Goal: Information Seeking & Learning: Find specific fact

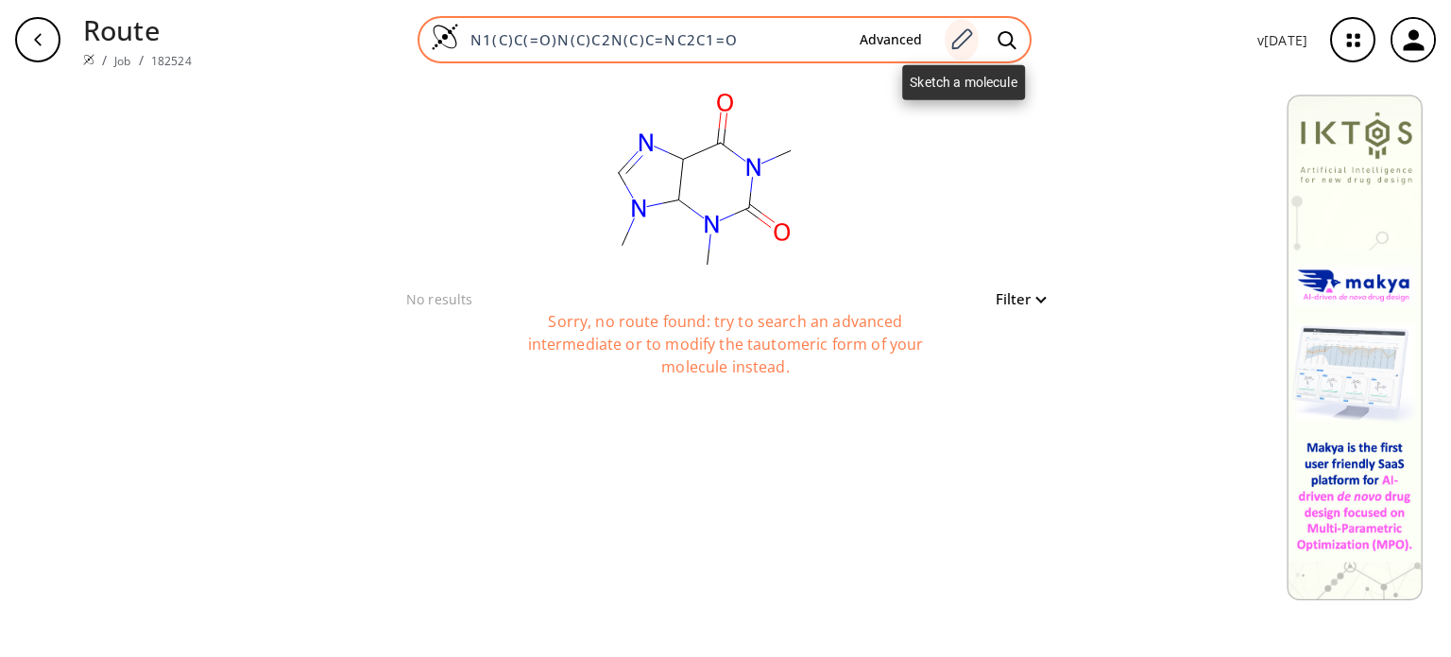
click at [965, 40] on icon at bounding box center [962, 39] width 26 height 25
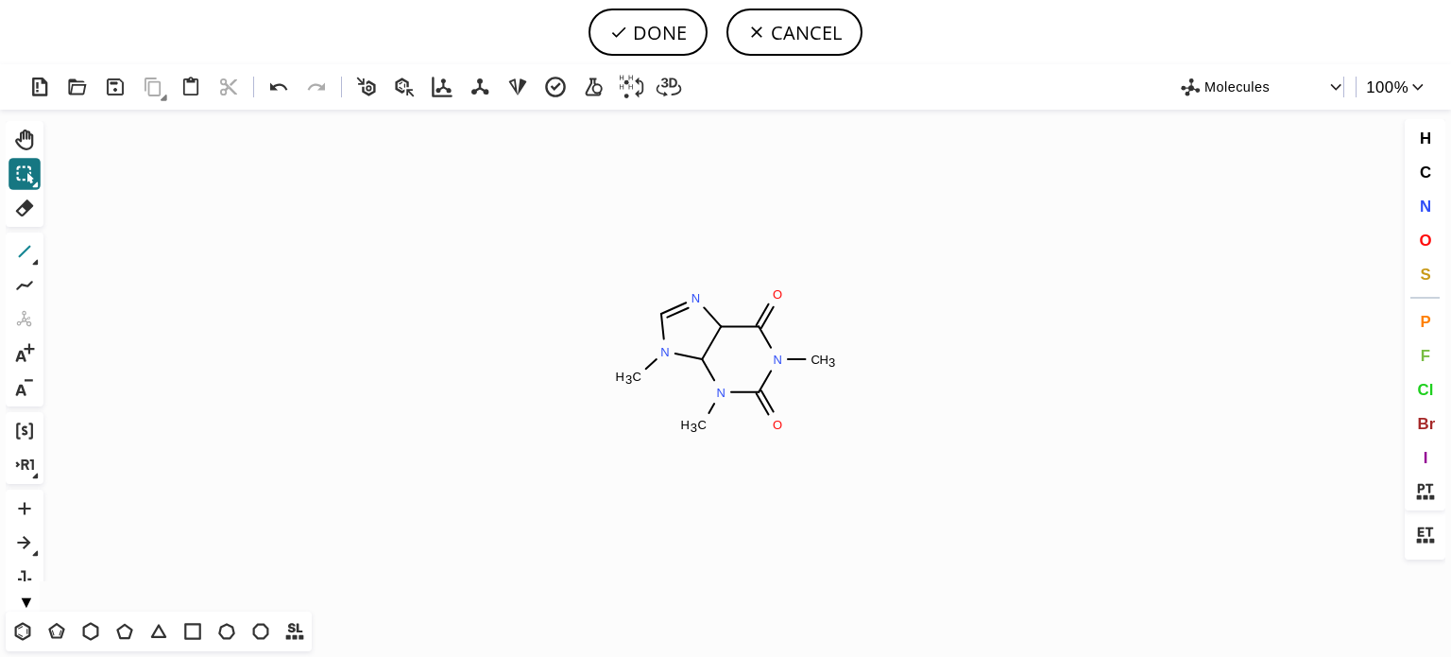
click at [21, 248] on icon at bounding box center [24, 251] width 25 height 25
click at [670, 29] on button "DONE" at bounding box center [648, 32] width 119 height 47
type input "N1(C(=O)C2=C(N(C=N2)C)N(C)C1=O)C"
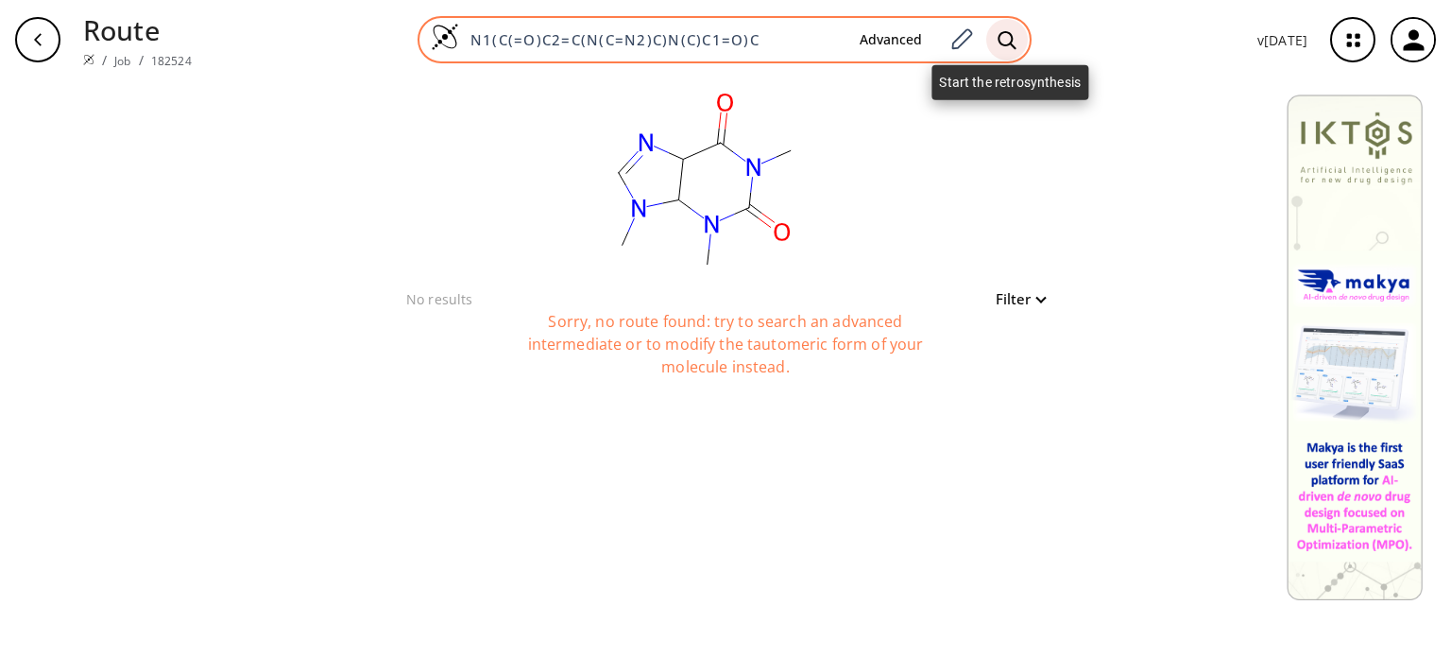
click at [1005, 39] on icon at bounding box center [1007, 40] width 19 height 20
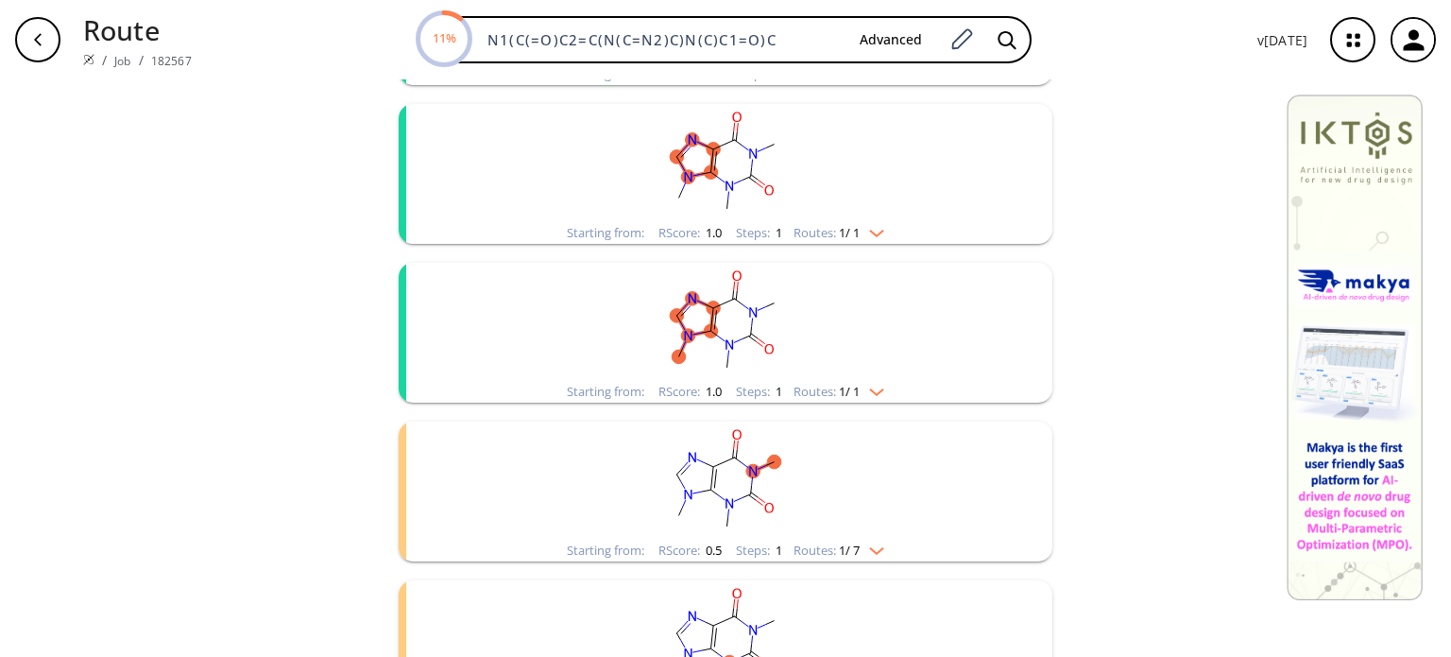
scroll to position [378, 0]
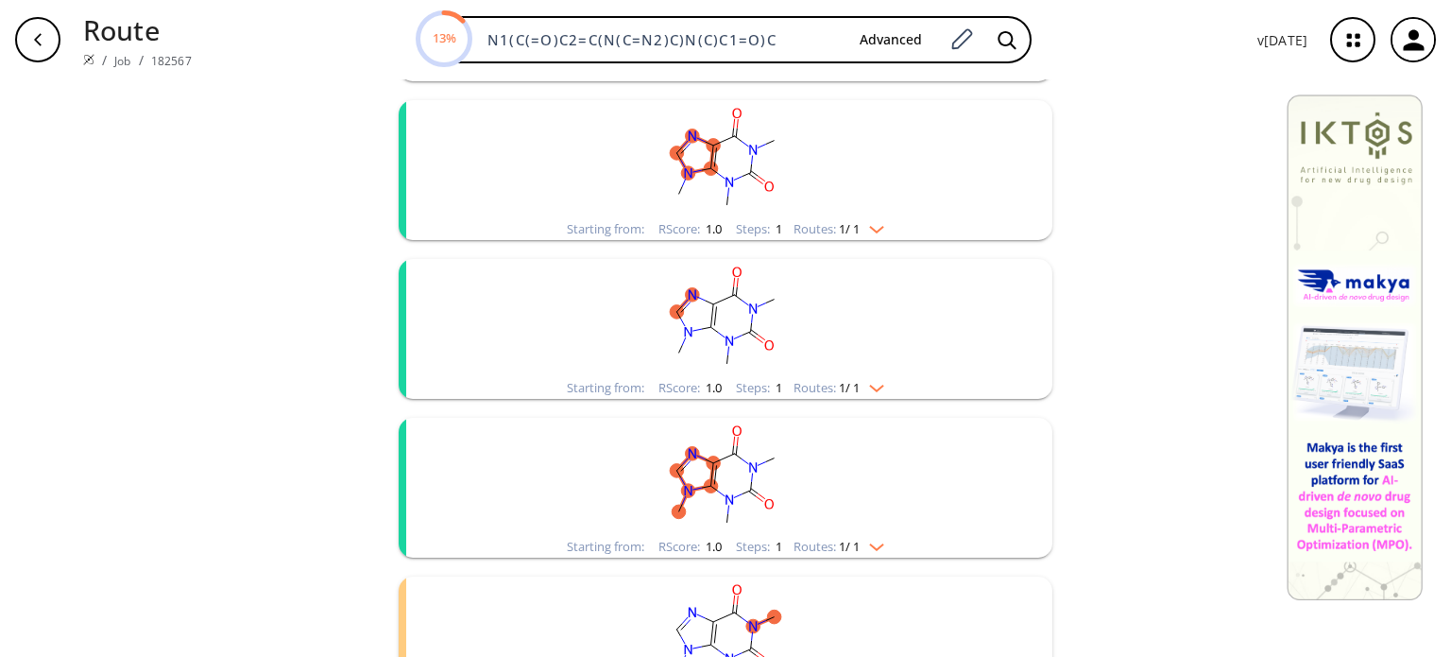
click at [877, 222] on img "clusters" at bounding box center [872, 225] width 25 height 15
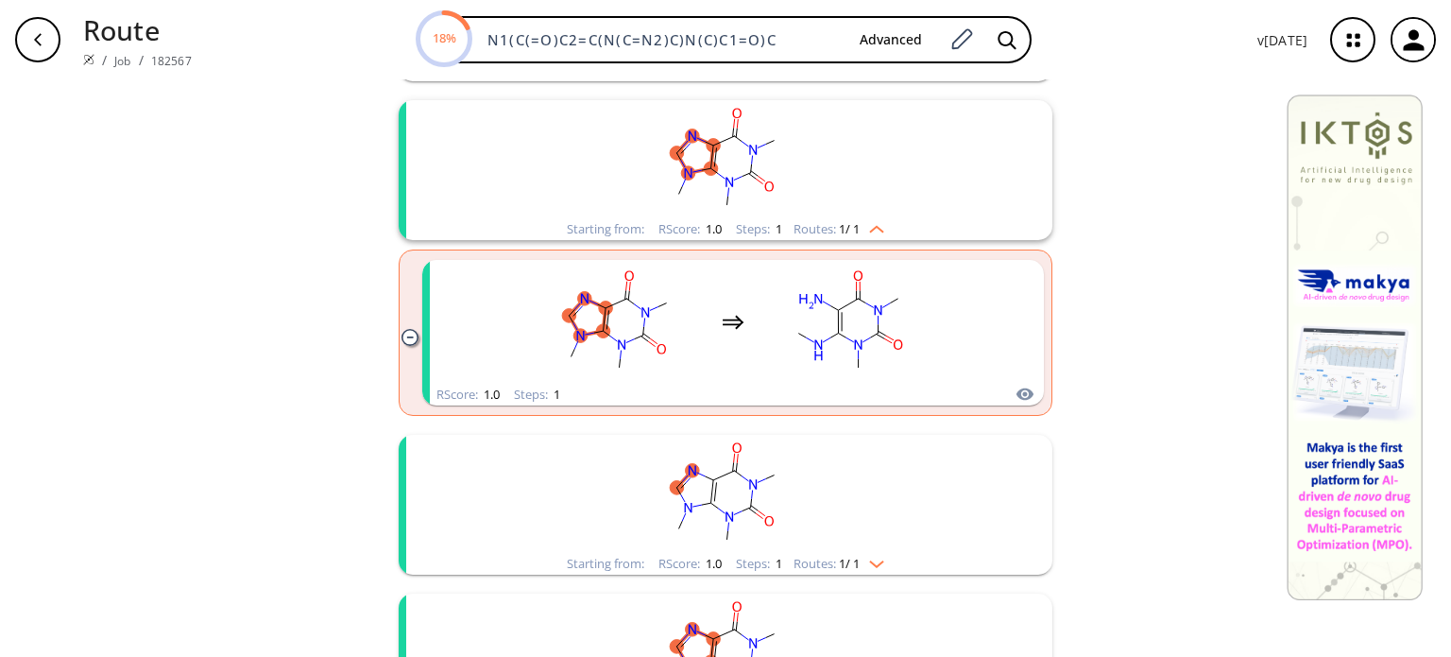
click at [883, 565] on div "Starting from: RScore : 1.0 Steps : 1 Routes: 1 / 1" at bounding box center [726, 564] width 346 height 22
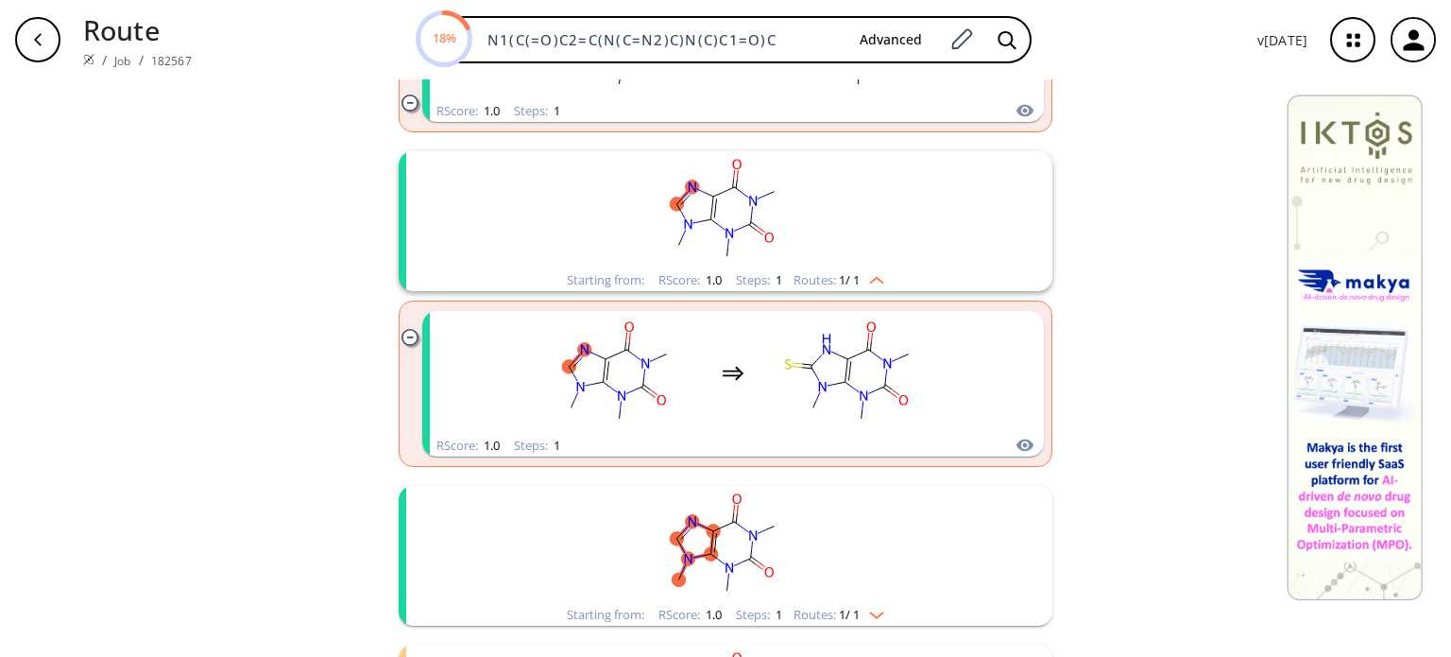
scroll to position [850, 0]
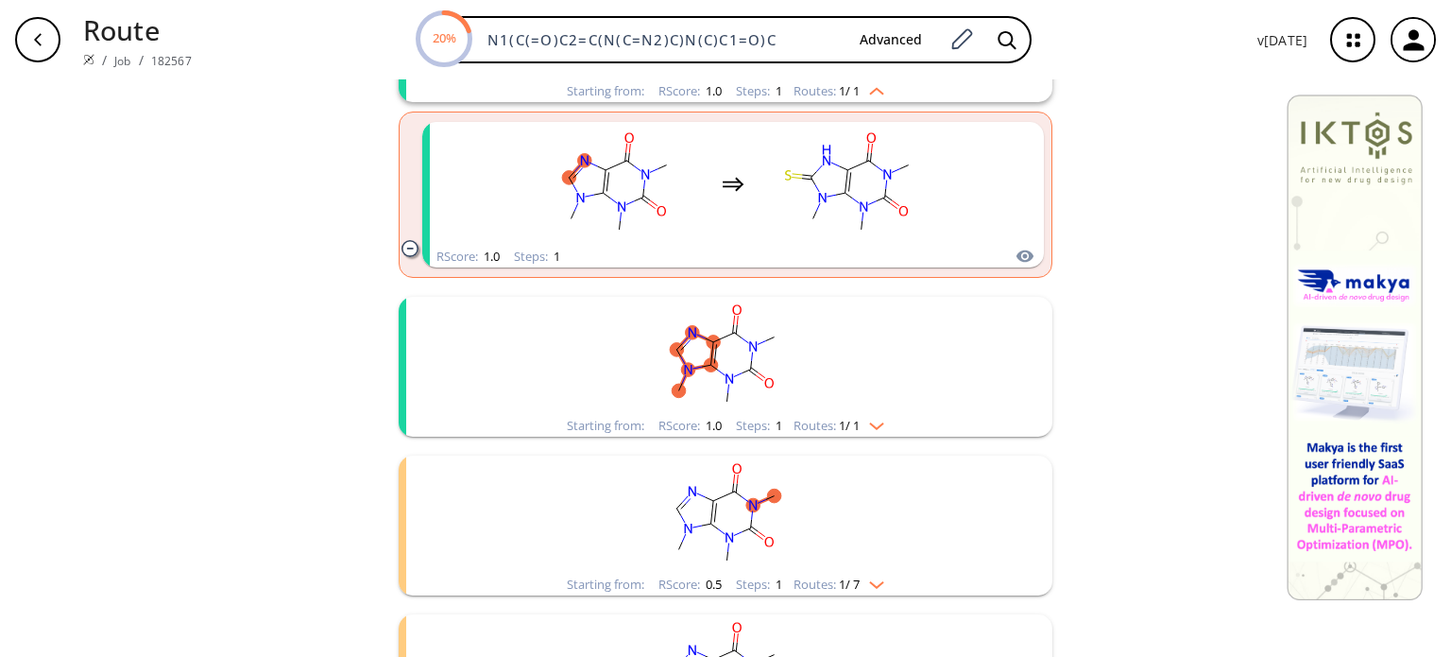
click at [877, 423] on img "clusters" at bounding box center [872, 422] width 25 height 15
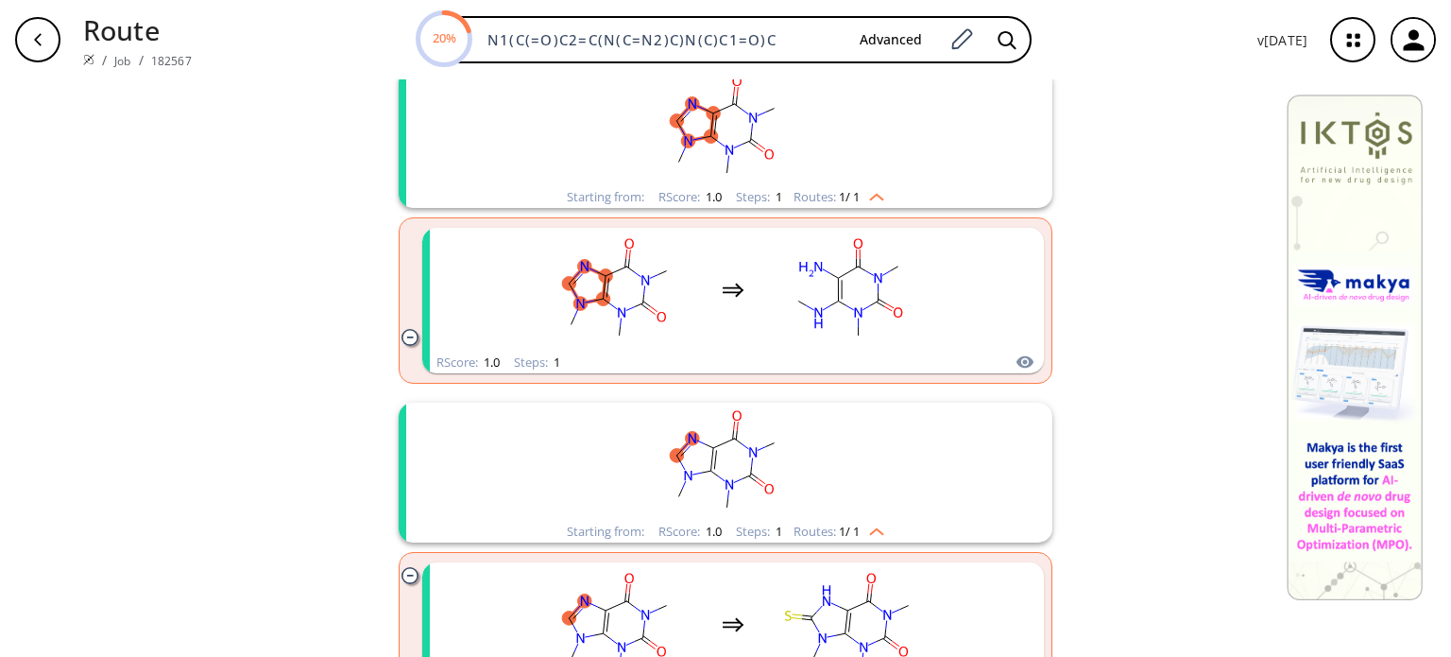
scroll to position [378, 0]
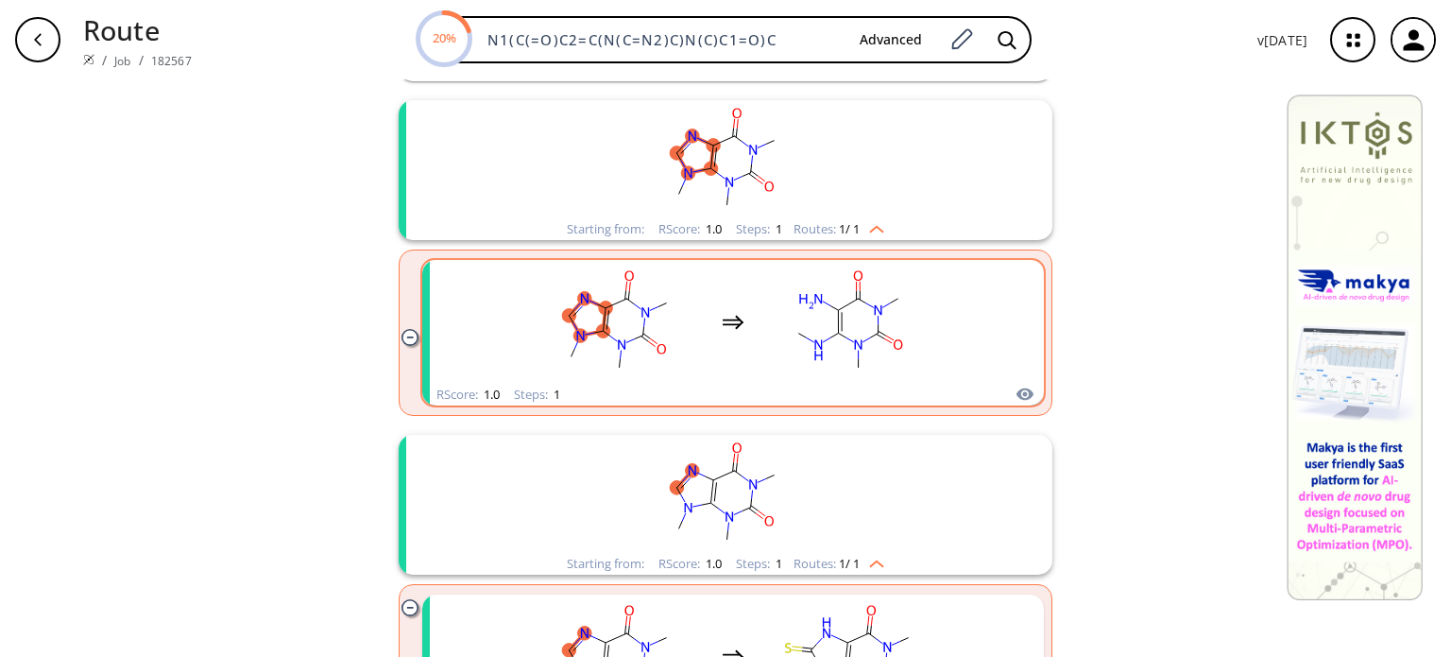
click at [929, 314] on div "clusters" at bounding box center [733, 322] width 416 height 124
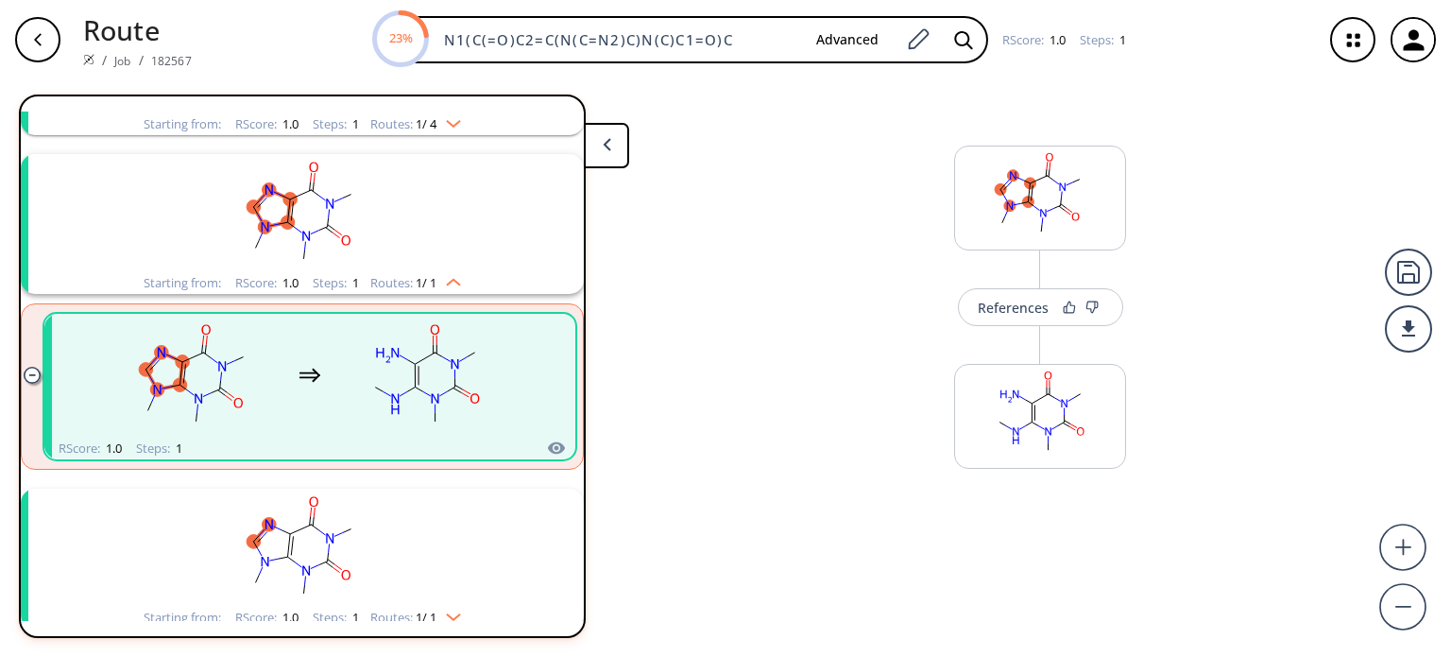
scroll to position [200, 0]
click at [1077, 403] on rect at bounding box center [1040, 413] width 170 height 96
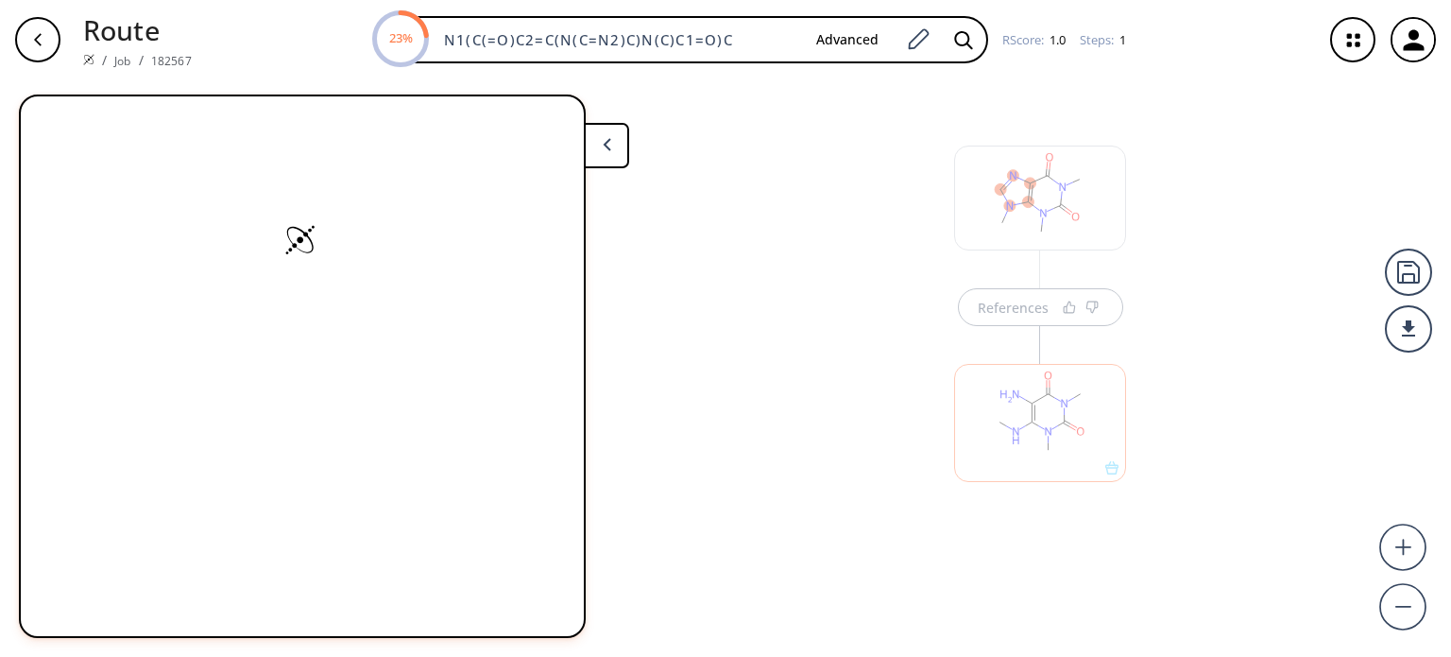
scroll to position [0, 0]
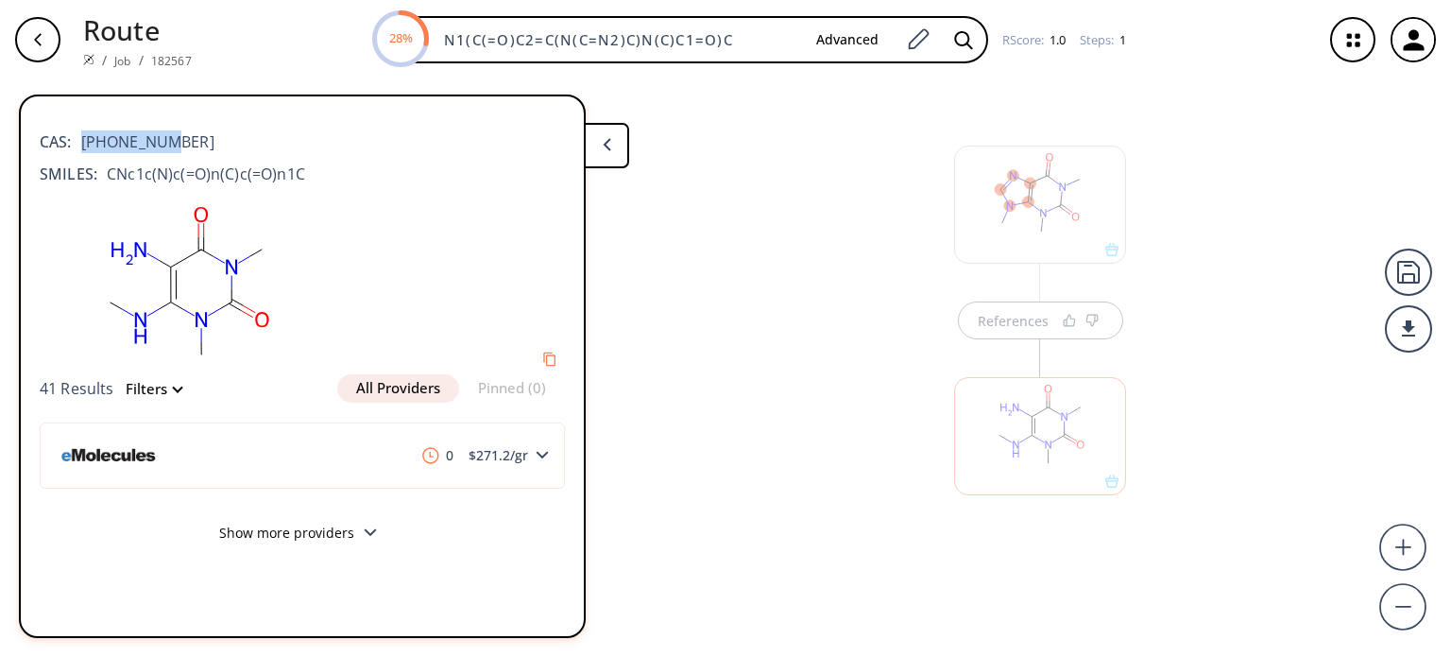
drag, startPoint x: 177, startPoint y: 132, endPoint x: 75, endPoint y: 138, distance: 102.2
click at [75, 138] on div "CAS: [PHONE_NUMBER]" at bounding box center [302, 132] width 525 height 42
copy span "[PHONE_NUMBER]"
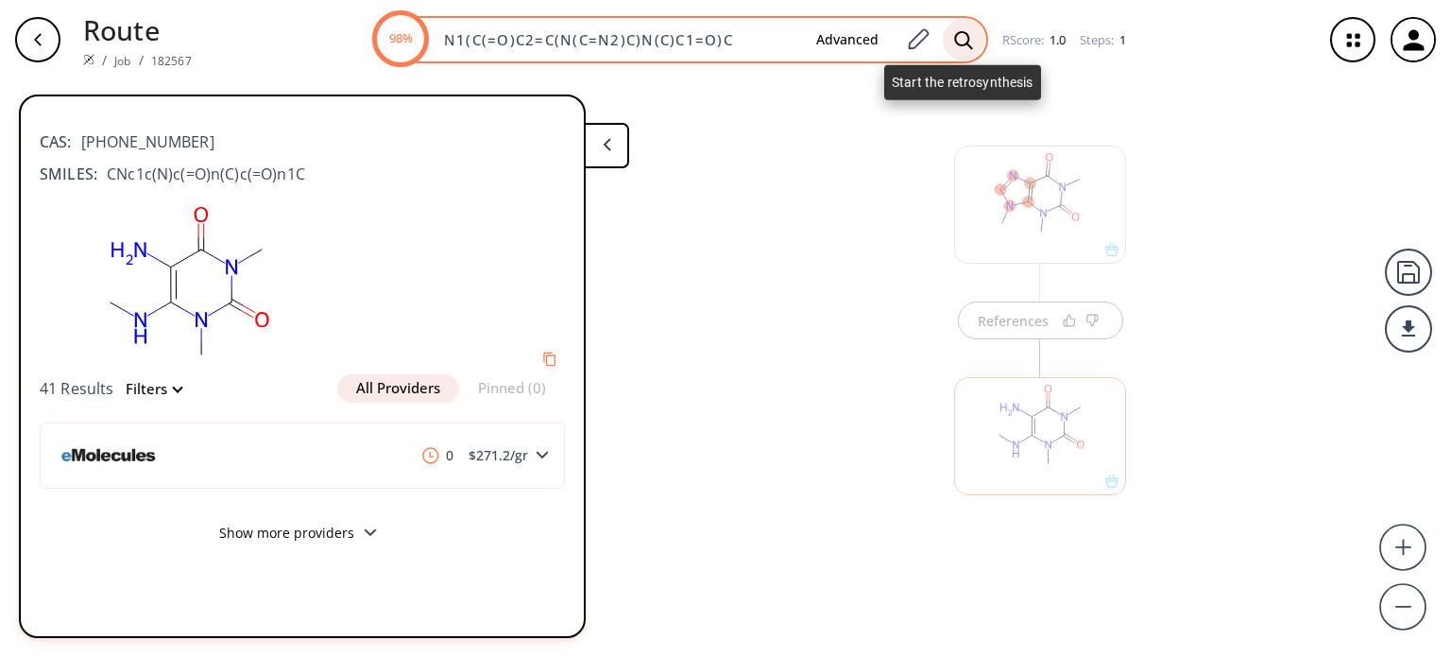
click at [965, 43] on icon at bounding box center [963, 39] width 18 height 18
